Goal: Navigation & Orientation: Understand site structure

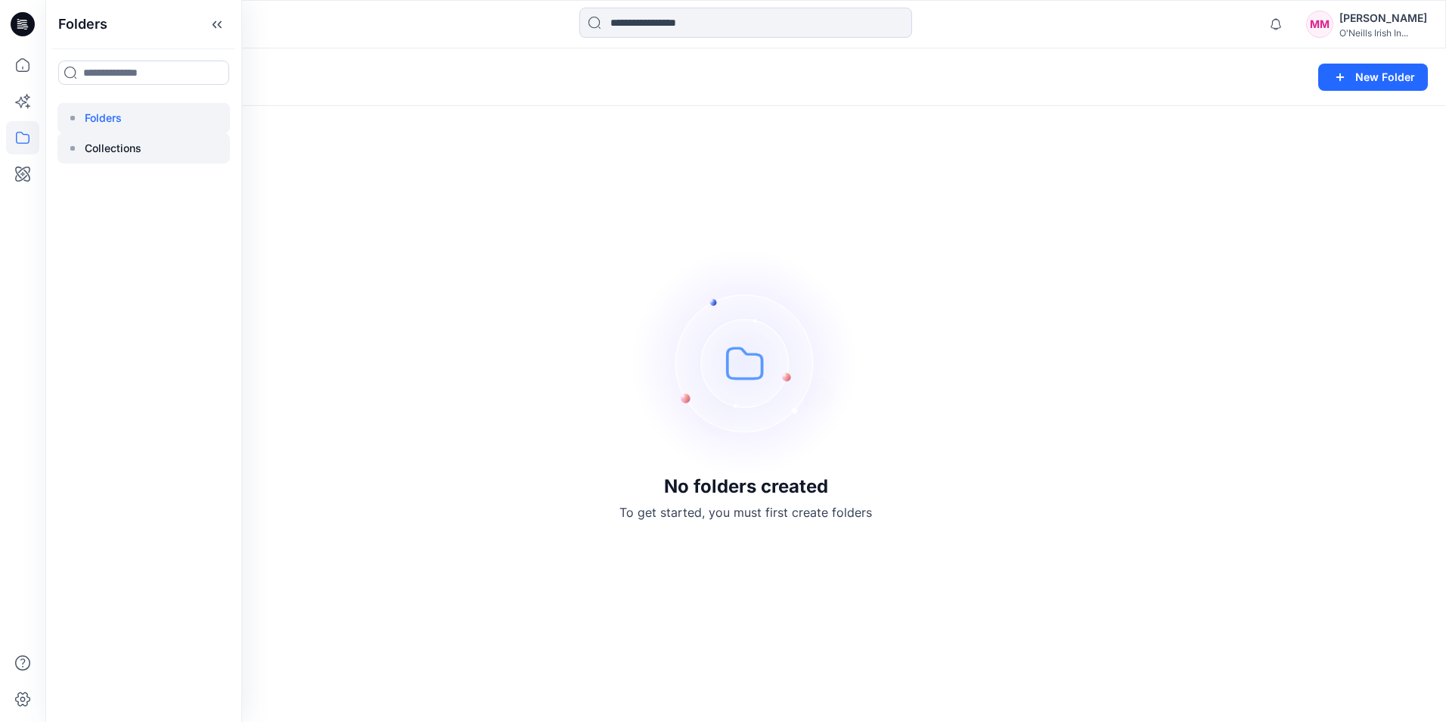
click at [109, 134] on div at bounding box center [143, 148] width 172 height 30
click at [105, 118] on p "Folders" at bounding box center [103, 118] width 37 height 18
click at [115, 146] on p "Collections" at bounding box center [113, 148] width 57 height 18
click at [102, 115] on p "Folders" at bounding box center [103, 118] width 37 height 18
click at [17, 68] on icon at bounding box center [22, 64] width 33 height 33
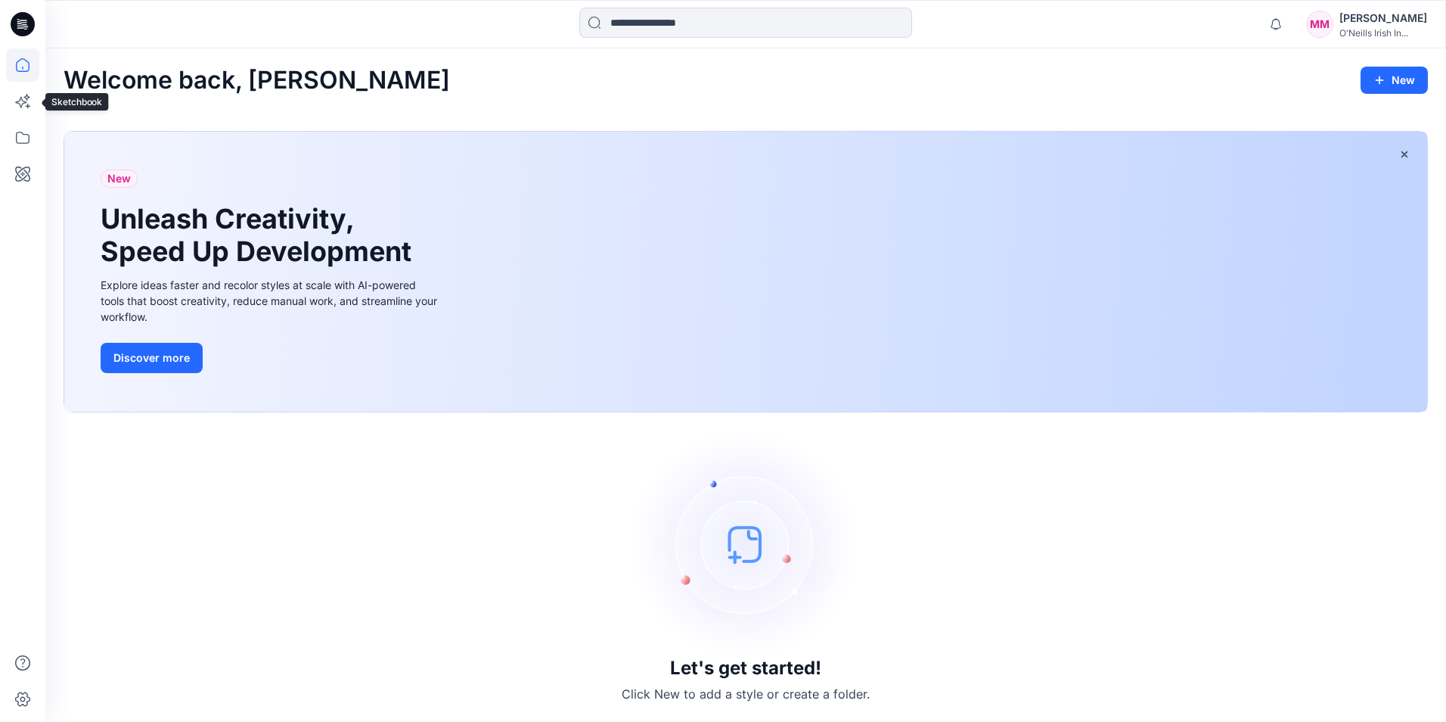
click at [24, 120] on div at bounding box center [22, 384] width 33 height 673
click at [26, 98] on icon at bounding box center [26, 97] width 7 height 7
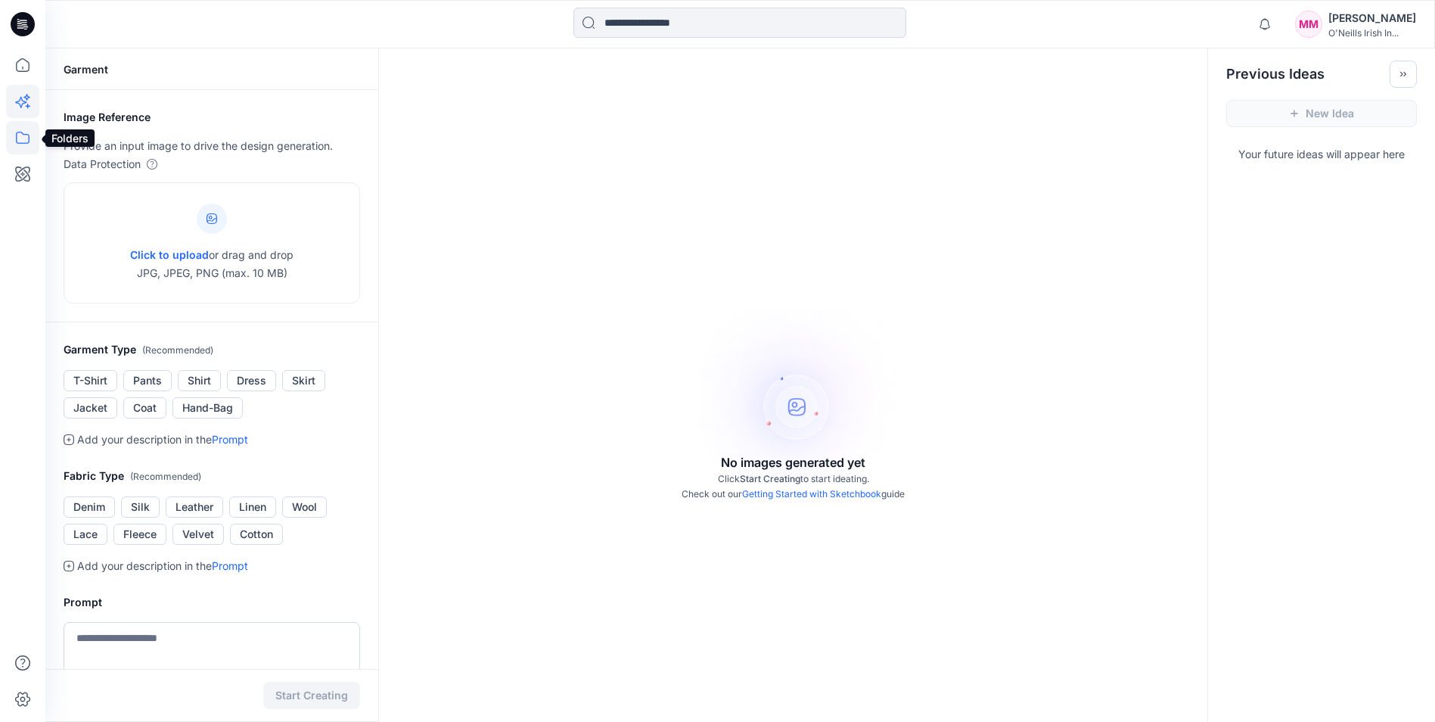
click at [25, 144] on icon at bounding box center [22, 137] width 33 height 33
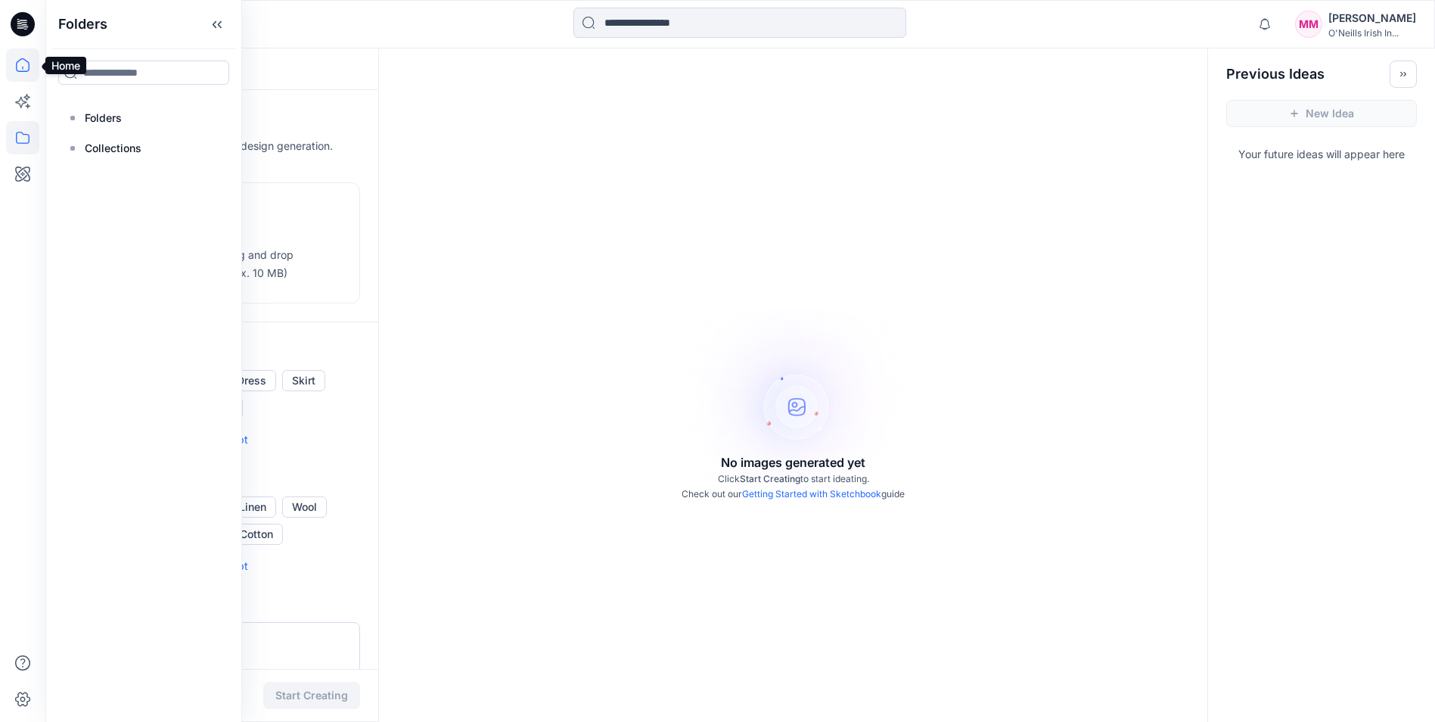
click at [20, 61] on icon at bounding box center [23, 65] width 14 height 14
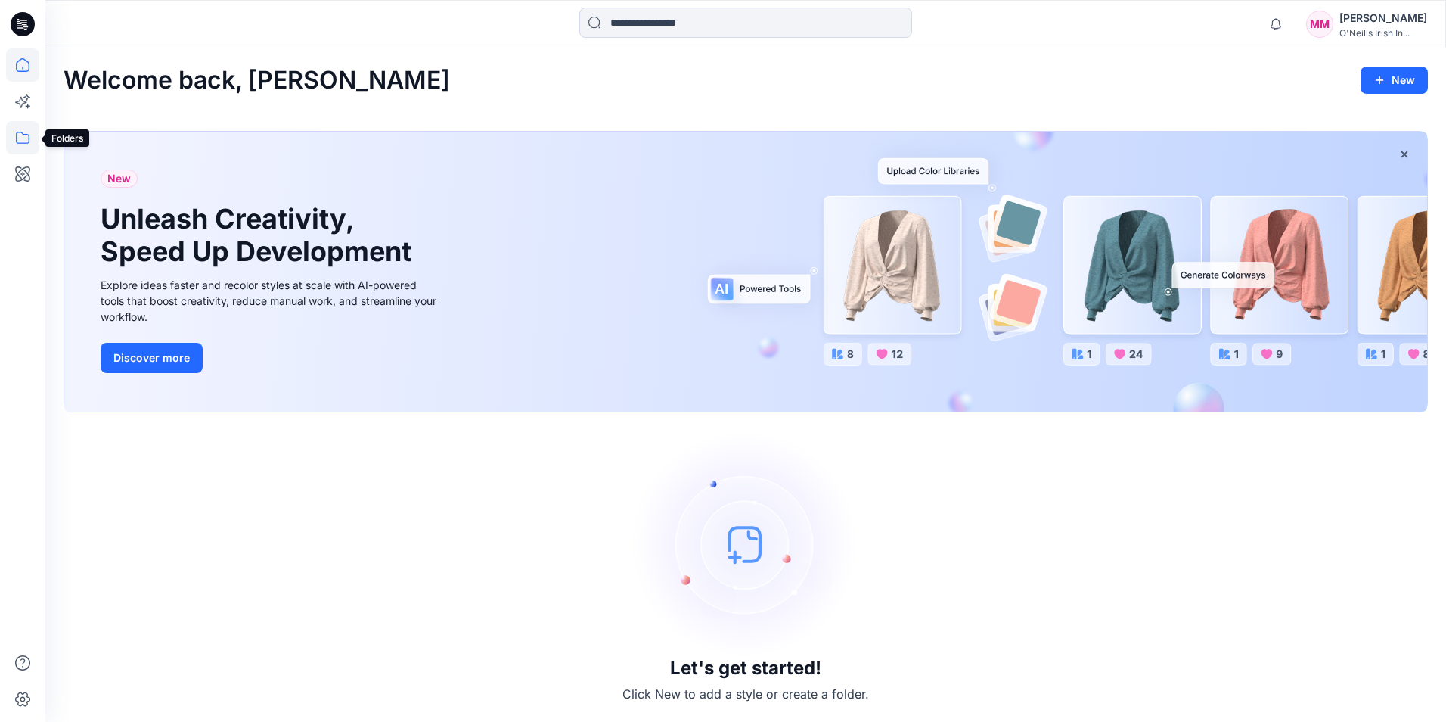
click at [17, 145] on icon at bounding box center [22, 137] width 33 height 33
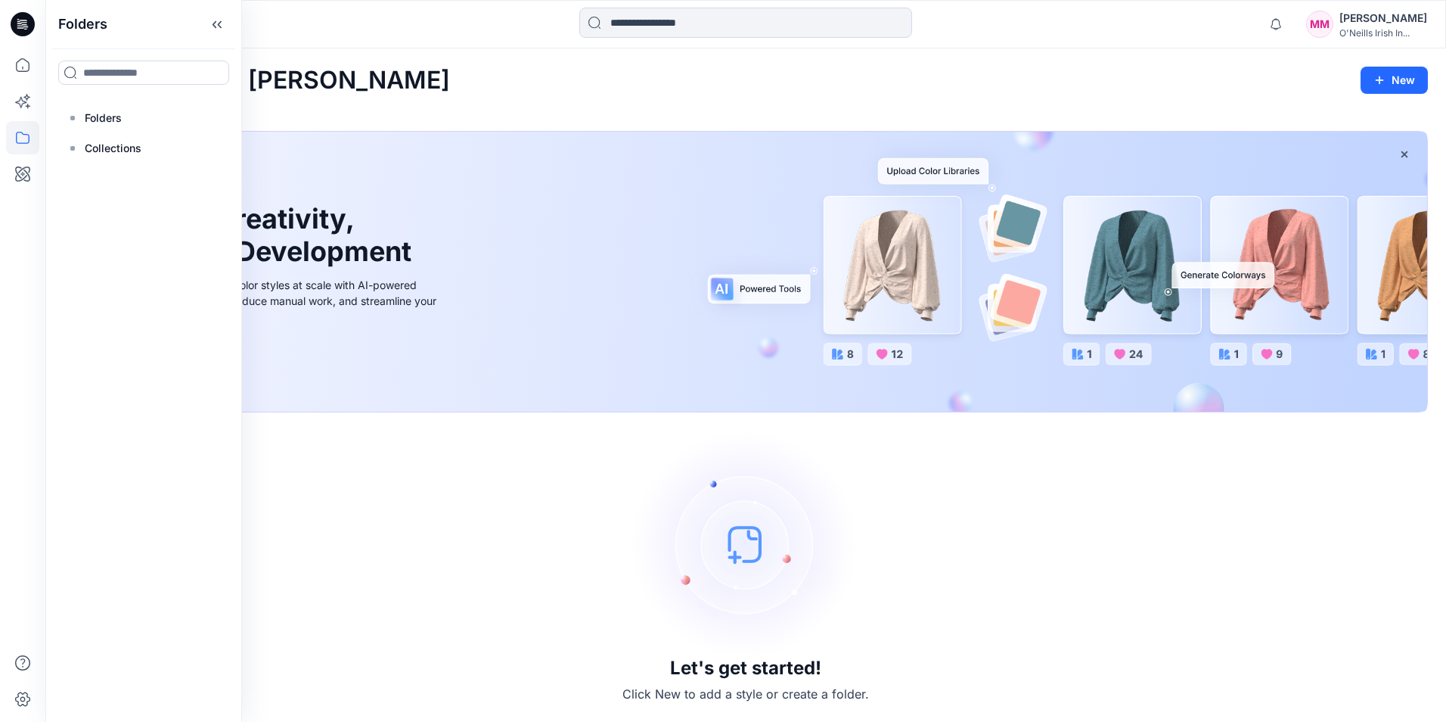
click at [18, 29] on icon at bounding box center [23, 24] width 24 height 24
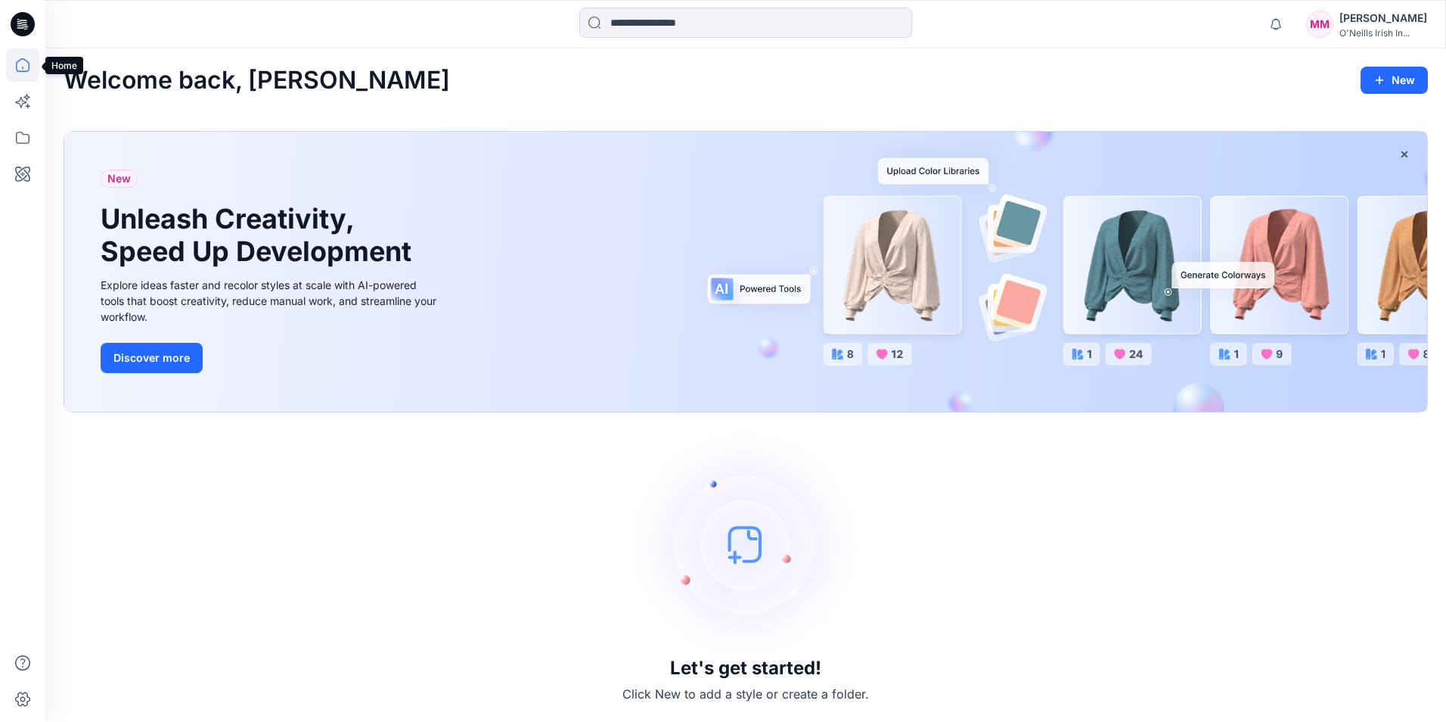
click at [21, 64] on icon at bounding box center [22, 64] width 33 height 33
click at [22, 104] on icon at bounding box center [21, 103] width 12 height 12
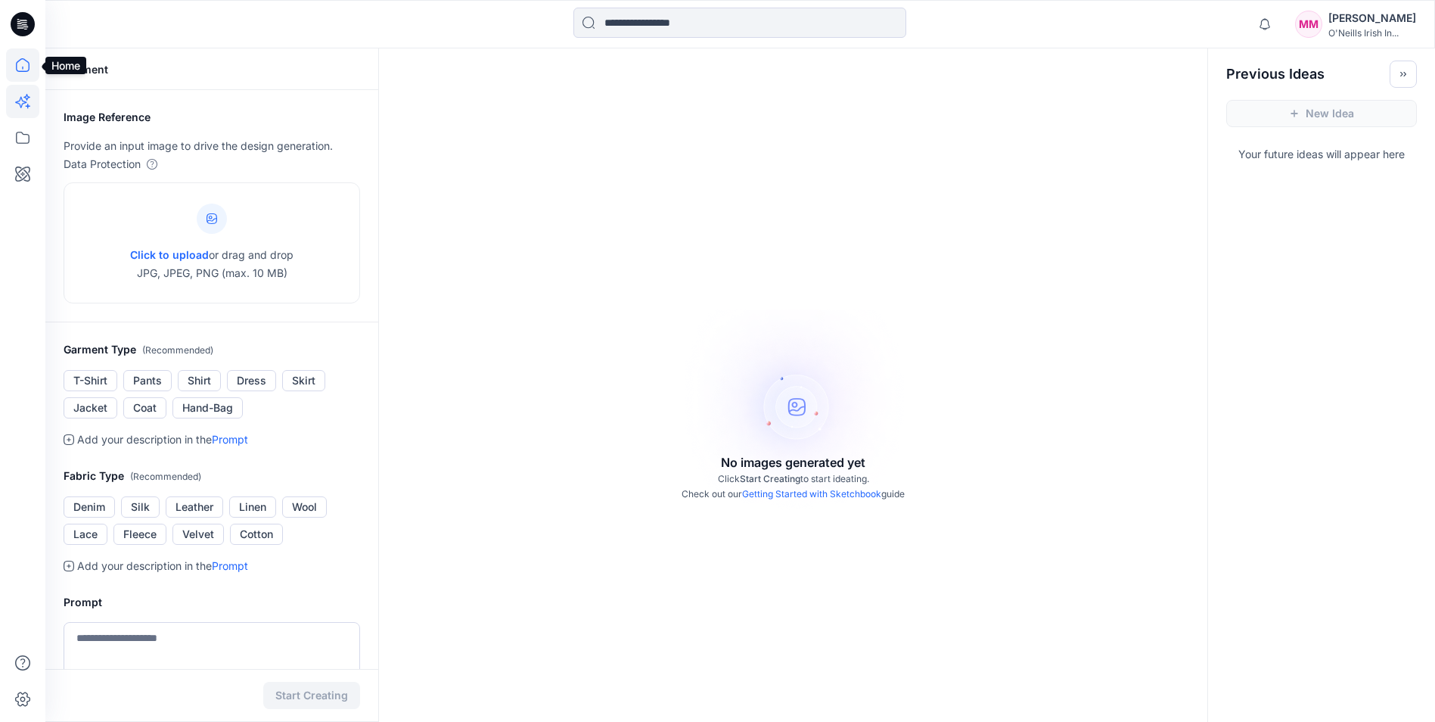
click at [14, 64] on icon at bounding box center [22, 64] width 33 height 33
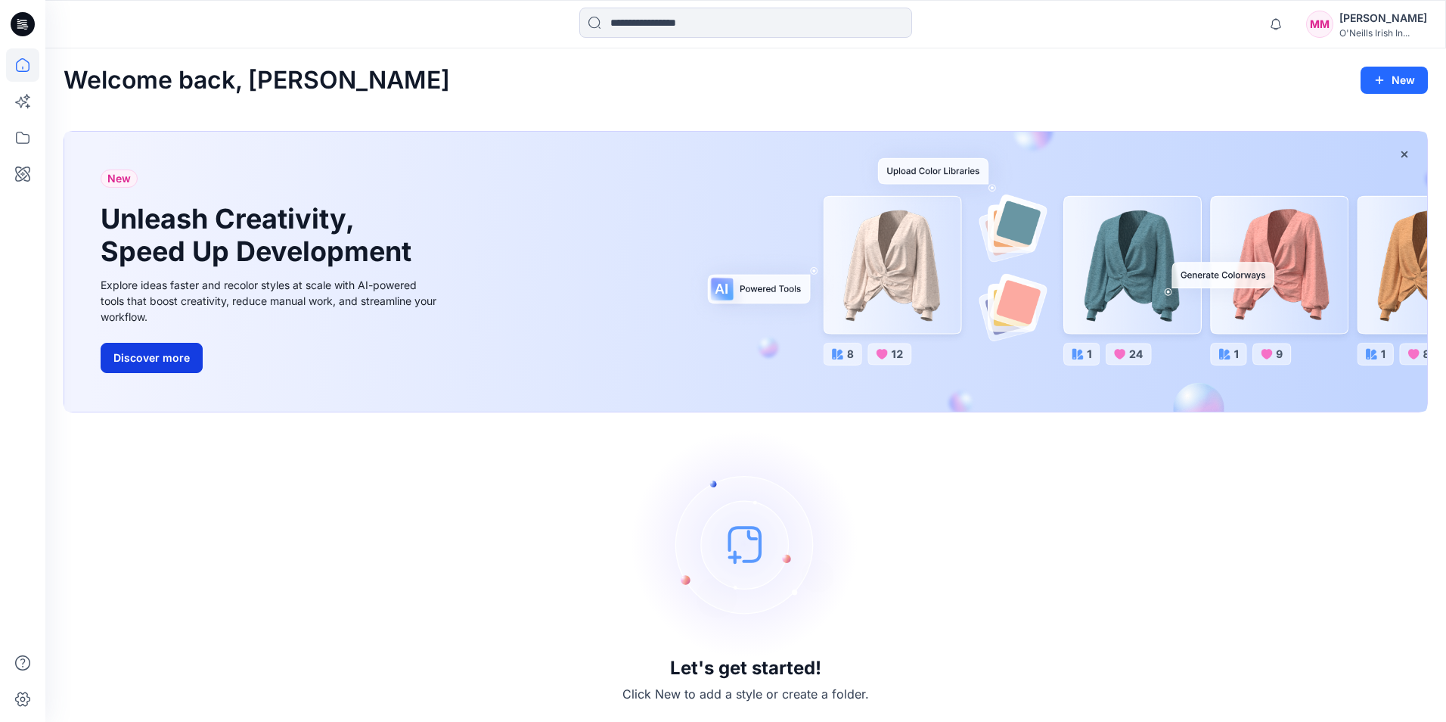
click at [163, 358] on button "Discover more" at bounding box center [152, 358] width 102 height 30
